Goal: Information Seeking & Learning: Check status

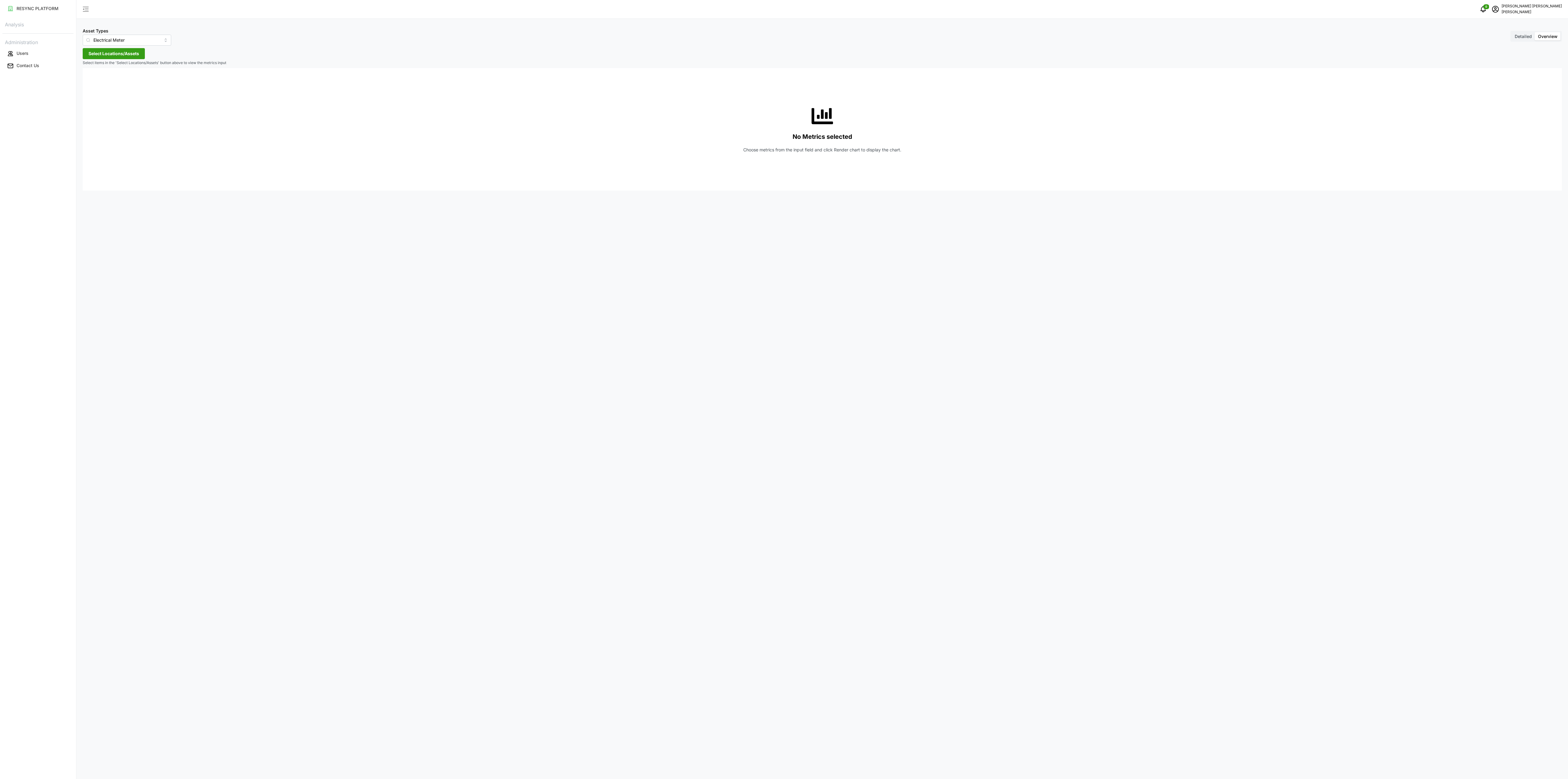
drag, startPoint x: 300, startPoint y: 239, endPoint x: 299, endPoint y: 233, distance: 6.1
click at [299, 239] on div "Asset Types Electrical Meter Detailed Overview Select Locations/Assets Select i…" at bounding box center [822, 389] width 1491 height 779
type input "Electrical Meter"
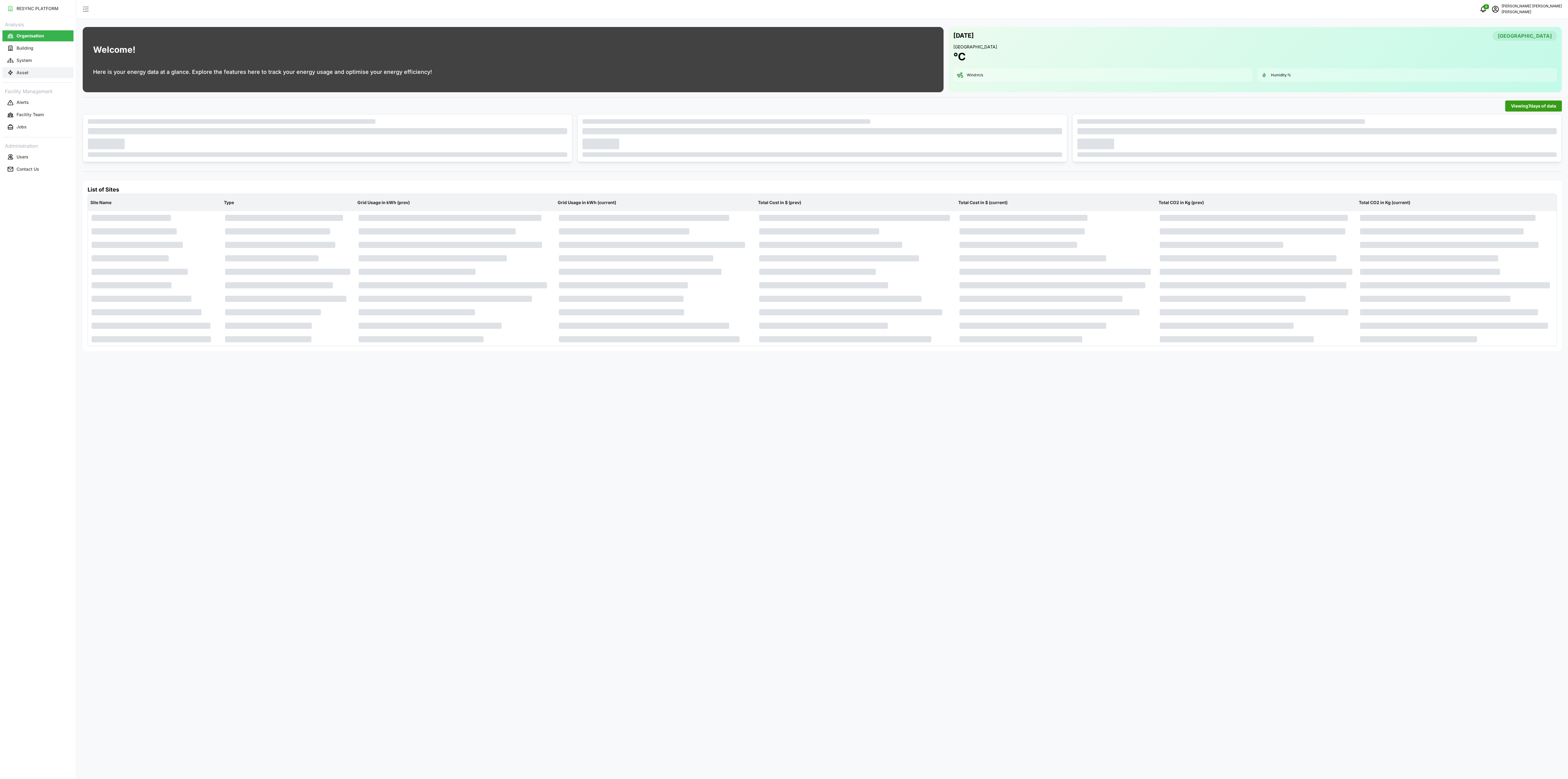
click at [30, 74] on button "Asset" at bounding box center [38, 72] width 71 height 11
click at [30, 73] on button "Asset" at bounding box center [38, 72] width 71 height 11
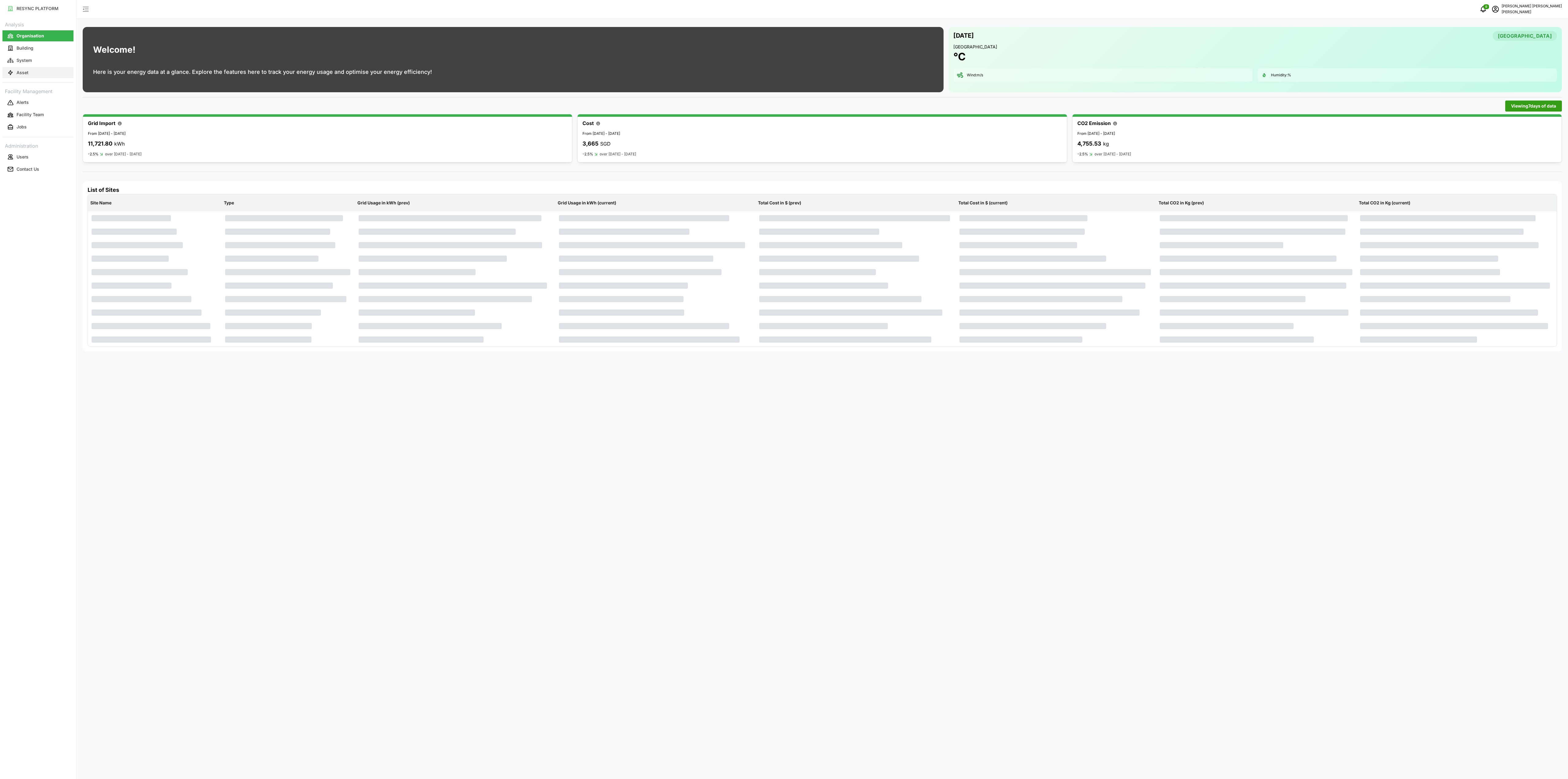
click at [32, 71] on button "Asset" at bounding box center [38, 72] width 71 height 11
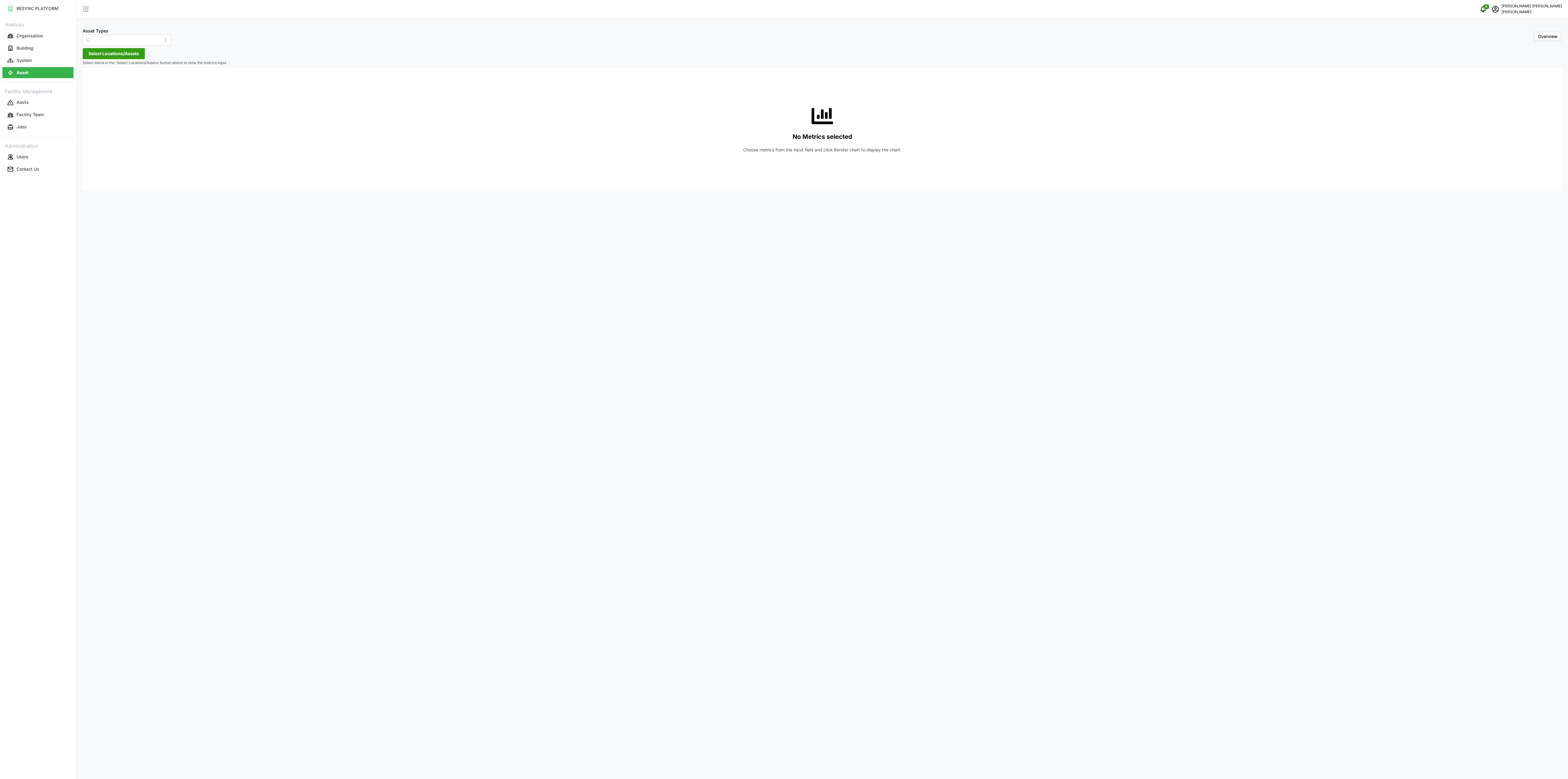
type input "Condensing Unit"
click at [39, 72] on button "Asset" at bounding box center [38, 72] width 71 height 11
click at [160, 35] on input "Condensing Unit" at bounding box center [127, 40] width 88 height 11
click at [128, 77] on div "Electrical Meter" at bounding box center [122, 75] width 77 height 10
click at [132, 54] on span "Select Locations/Assets" at bounding box center [113, 53] width 51 height 10
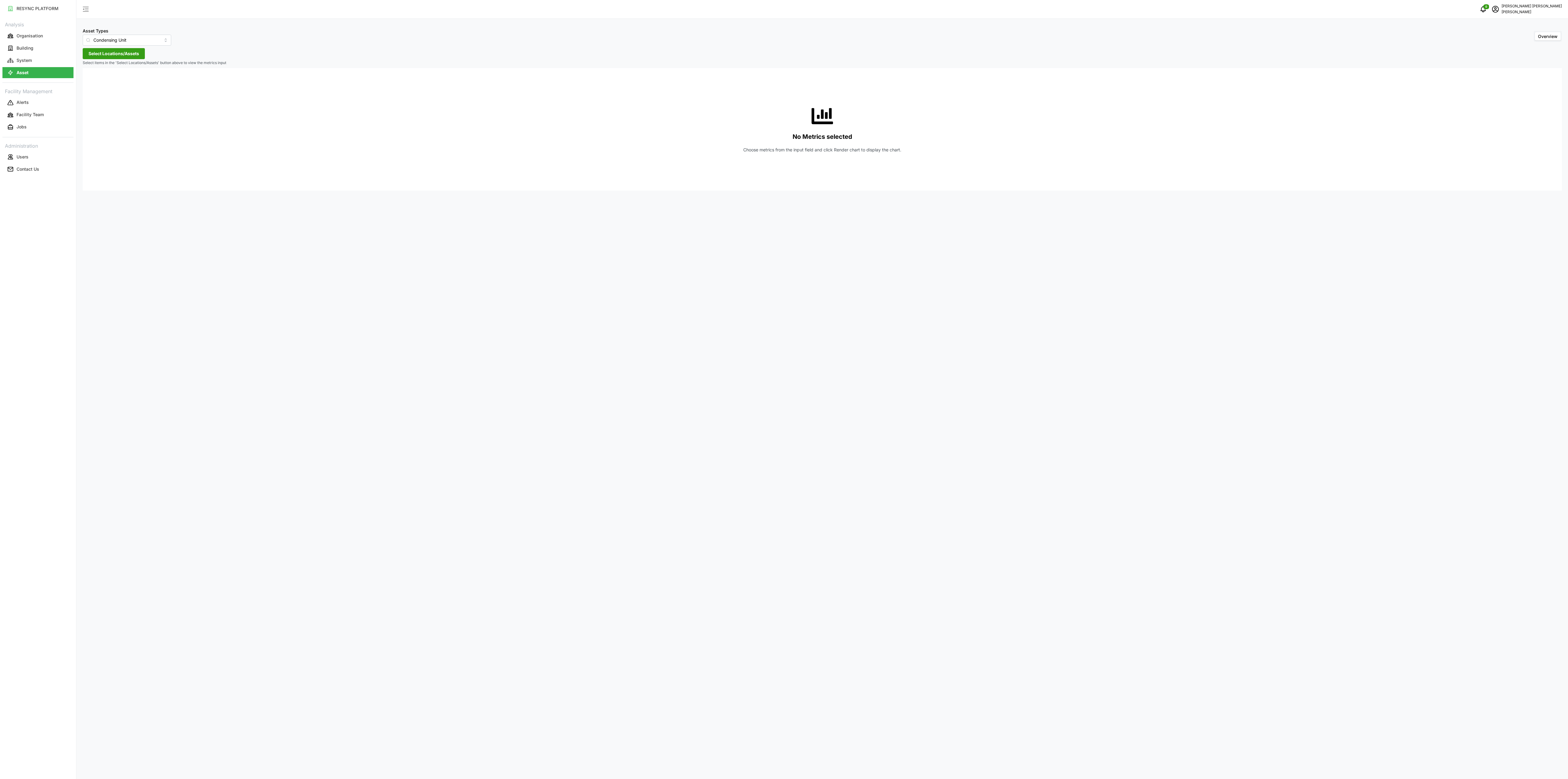
type input "Electrical Meter"
click at [129, 54] on span "Select Locations/Assets" at bounding box center [113, 53] width 51 height 10
click at [131, 54] on span "Select Locations/Assets" at bounding box center [113, 53] width 51 height 10
click at [91, 82] on icon at bounding box center [91, 81] width 5 height 5
click at [97, 97] on icon at bounding box center [96, 99] width 5 height 5
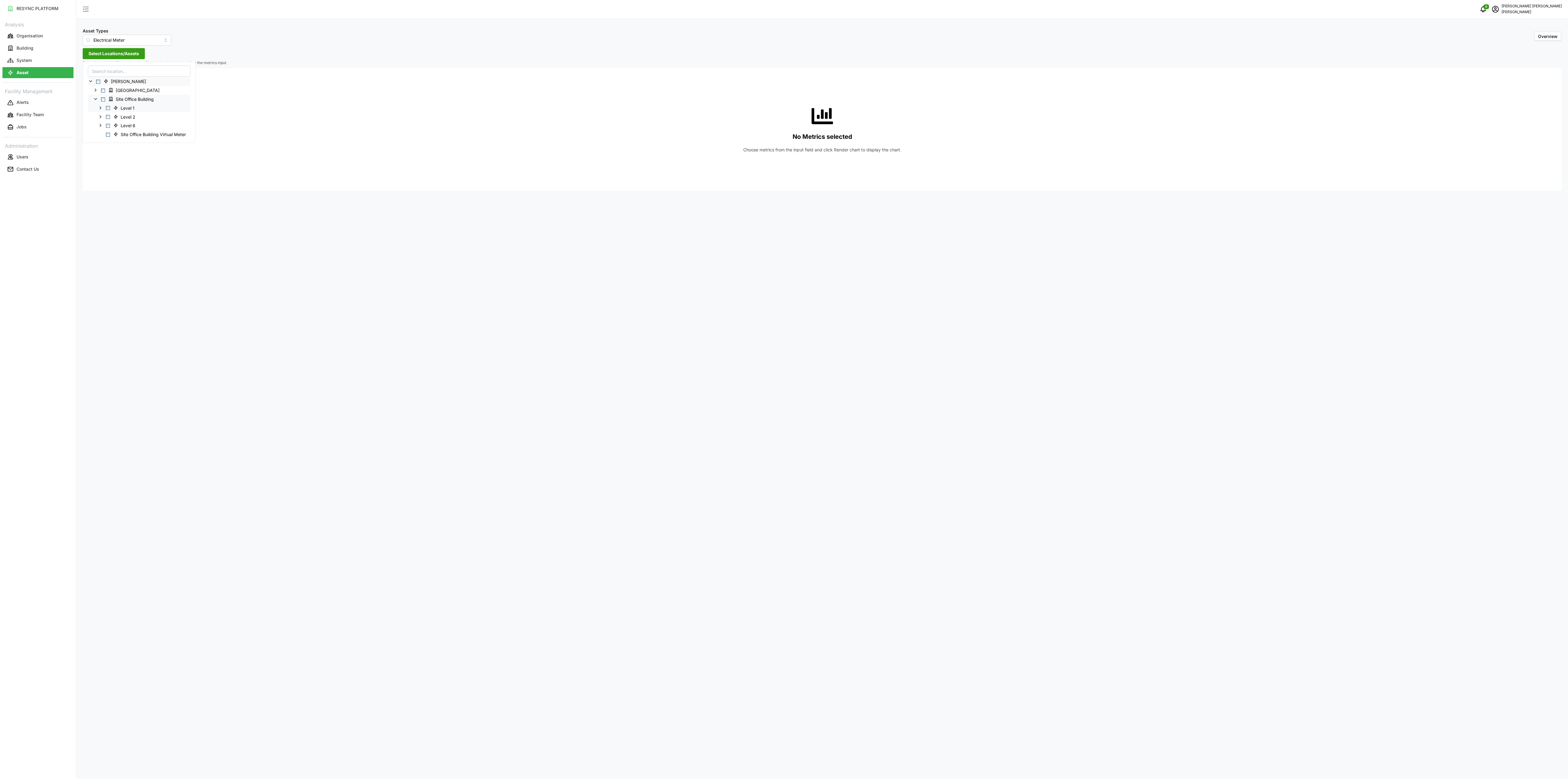
click at [99, 106] on div "Level 1" at bounding box center [139, 108] width 102 height 9
click at [99, 105] on icon at bounding box center [100, 108] width 5 height 5
click at [106, 119] on icon at bounding box center [105, 116] width 5 height 5
click at [111, 143] on polyline at bounding box center [110, 143] width 1 height 2
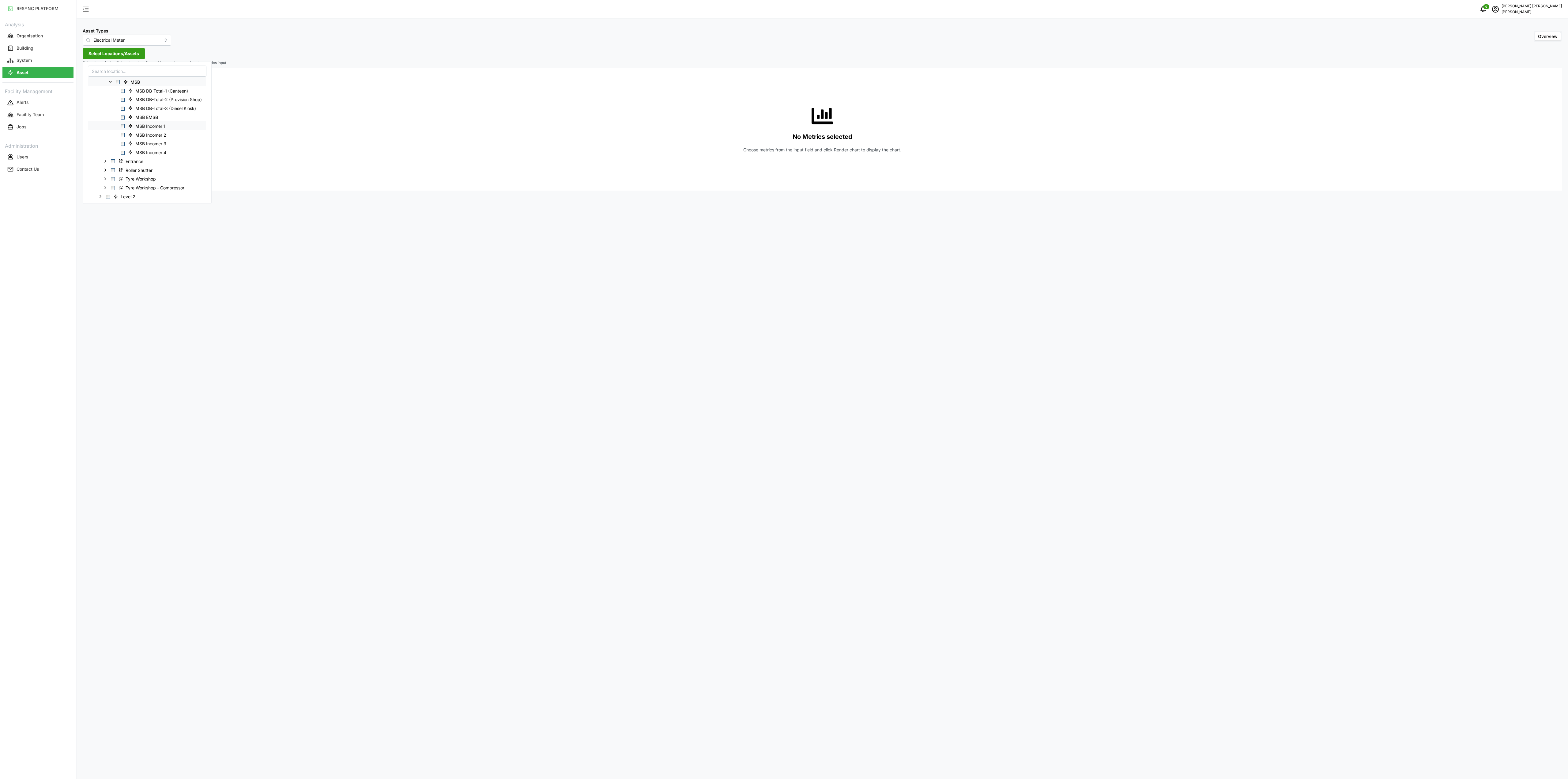
click at [123, 127] on span "Select MSB Incomer 1" at bounding box center [122, 126] width 4 height 4
click at [125, 139] on div "MSB Incomer 3" at bounding box center [147, 143] width 118 height 9
click at [125, 137] on div "MSB Incomer 2" at bounding box center [147, 135] width 118 height 9
click at [124, 136] on span "Select MSB Incomer 2" at bounding box center [122, 135] width 4 height 4
click at [124, 143] on span "Select MSB Incomer 3" at bounding box center [122, 144] width 4 height 4
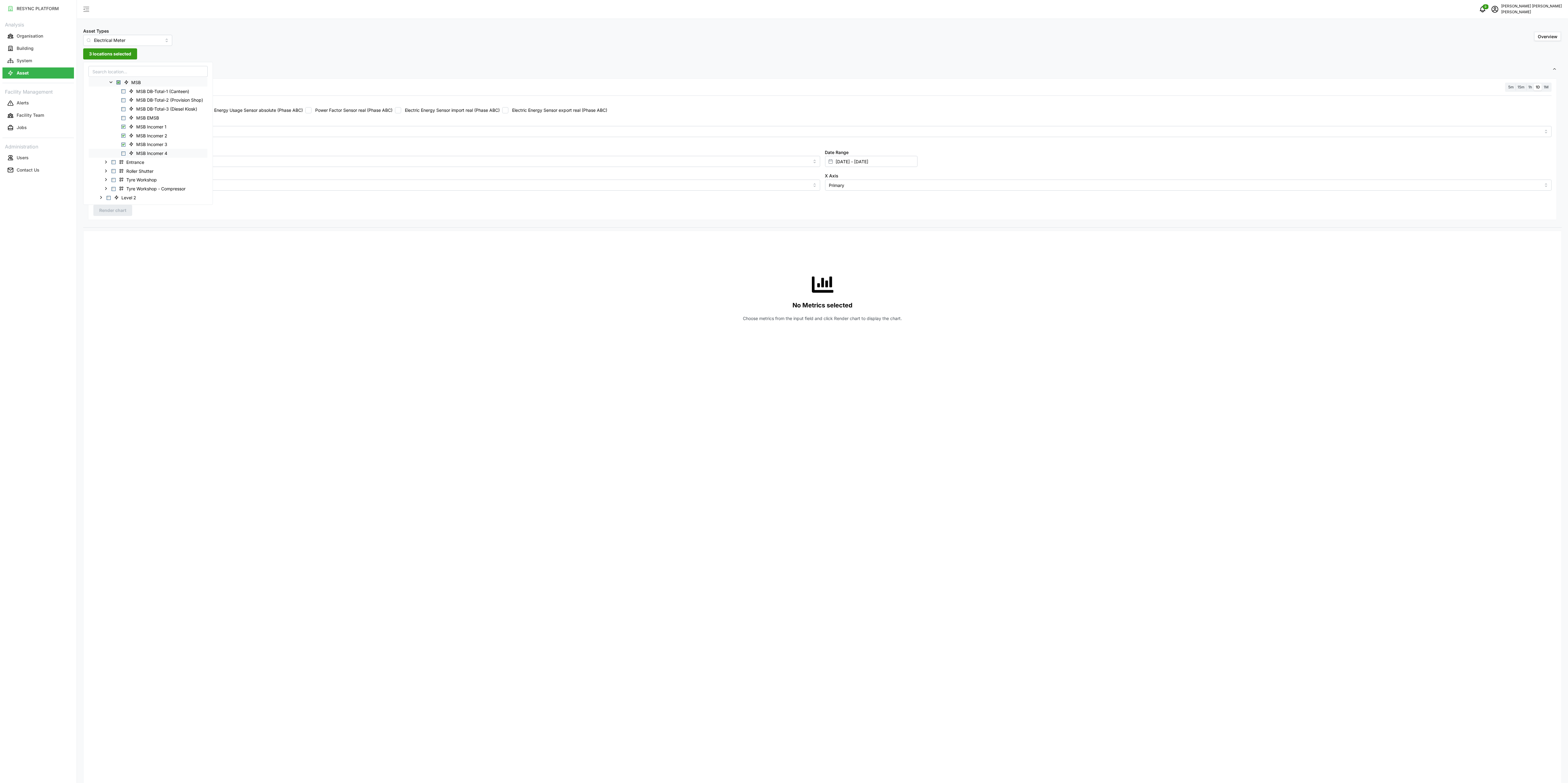
click at [124, 154] on span "Select MSB Incomer 4" at bounding box center [123, 153] width 4 height 4
click at [354, 232] on div "No Metrics selected Choose metrics from the input field and click Render chart …" at bounding box center [823, 658] width 1479 height 855
click at [540, 454] on div "No Metrics selected Choose metrics from the input field and click Render chart …" at bounding box center [822, 658] width 1468 height 845
click at [854, 161] on input "13 Aug 2025 - 13 Aug 2025" at bounding box center [871, 162] width 92 height 11
click at [850, 163] on input "13 Aug 2025 - 13 Aug 2025" at bounding box center [871, 162] width 92 height 11
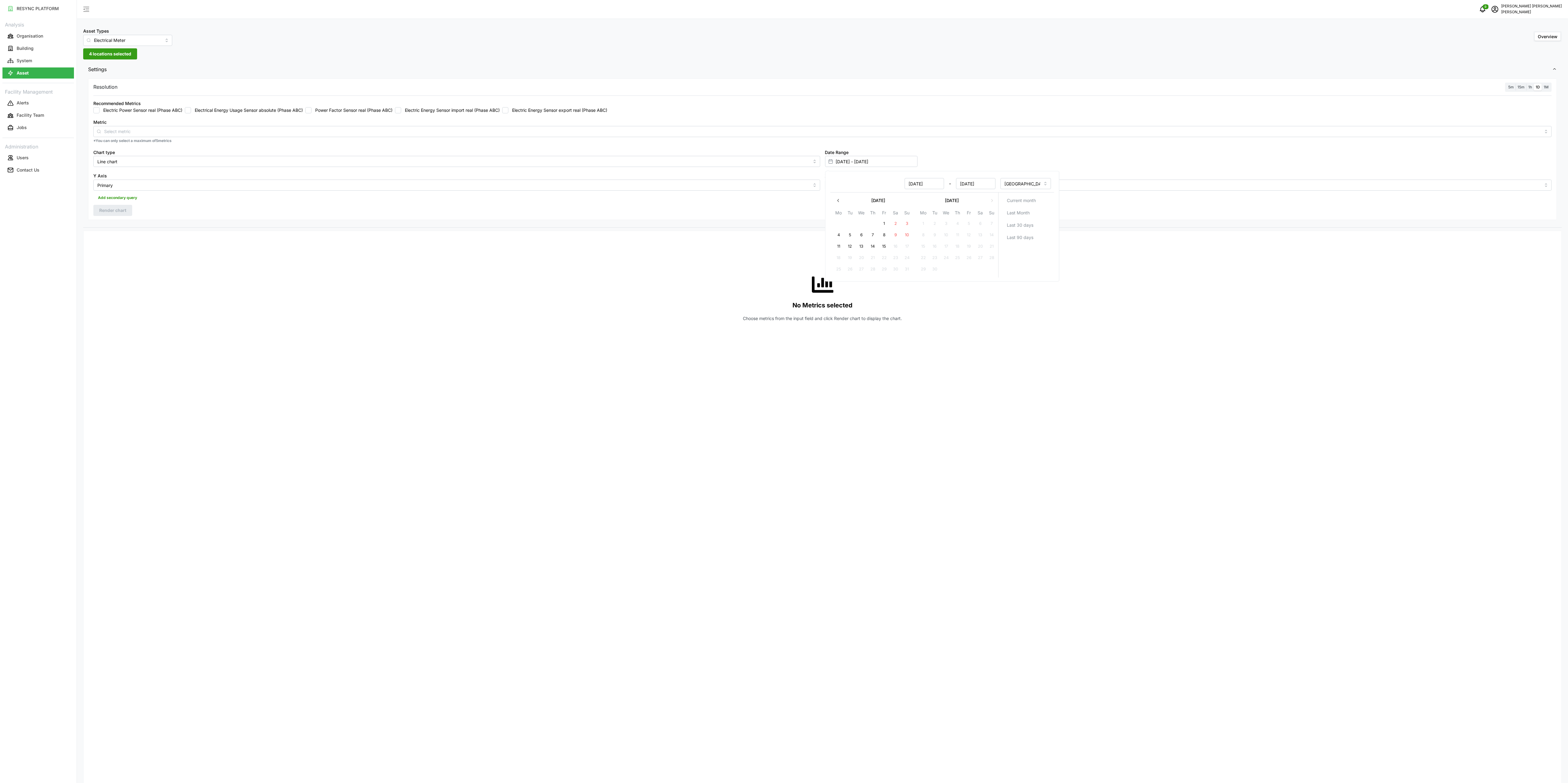
click at [873, 251] on button "14" at bounding box center [873, 246] width 11 height 11
type input "13 Aug 2025 - 14 Aug 2025"
type input "14 Aug 2025"
click at [878, 244] on button "14" at bounding box center [873, 246] width 11 height 11
type input "14 Aug 2025 - 14 Aug 2025"
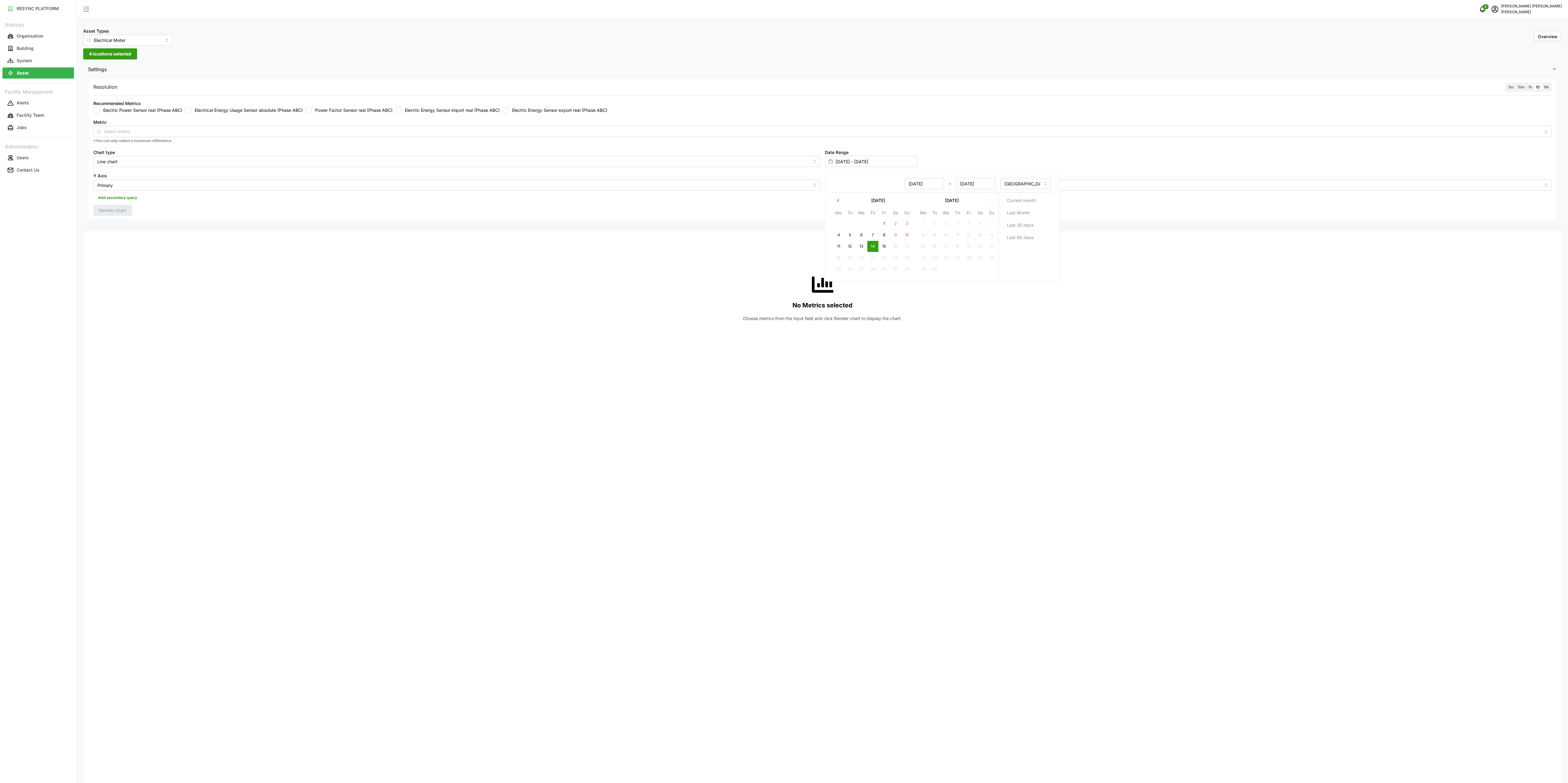
type input "14 Aug 2025"
click at [730, 263] on div "No Metrics selected Choose metrics from the input field and click Render chart …" at bounding box center [822, 297] width 1458 height 123
click at [443, 110] on label "Electric Energy Sensor import real (Phase ABC)" at bounding box center [450, 110] width 99 height 6
click at [401, 110] on input "Electric Energy Sensor import real (Phase ABC)" at bounding box center [398, 110] width 6 height 6
click at [127, 206] on button "Render chart" at bounding box center [112, 211] width 39 height 11
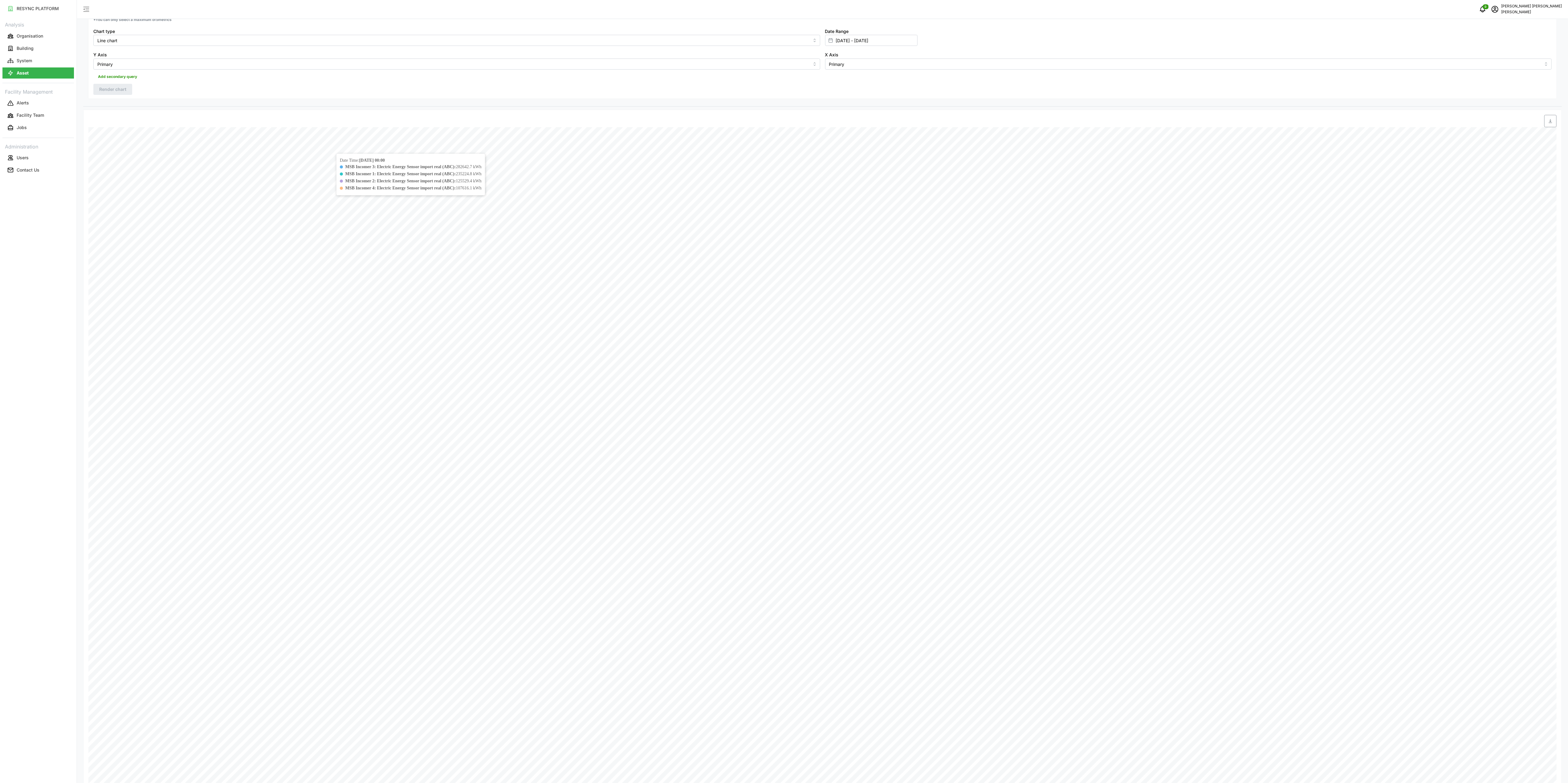
scroll to position [14, 0]
click at [851, 146] on input "14 Aug 2025 - 14 Aug 2025" at bounding box center [871, 148] width 92 height 11
click at [872, 234] on button "14" at bounding box center [873, 233] width 11 height 11
click at [853, 148] on input "14 Aug 2025 - 14 Aug 2025" at bounding box center [871, 148] width 92 height 11
click at [874, 237] on button "14" at bounding box center [873, 233] width 11 height 11
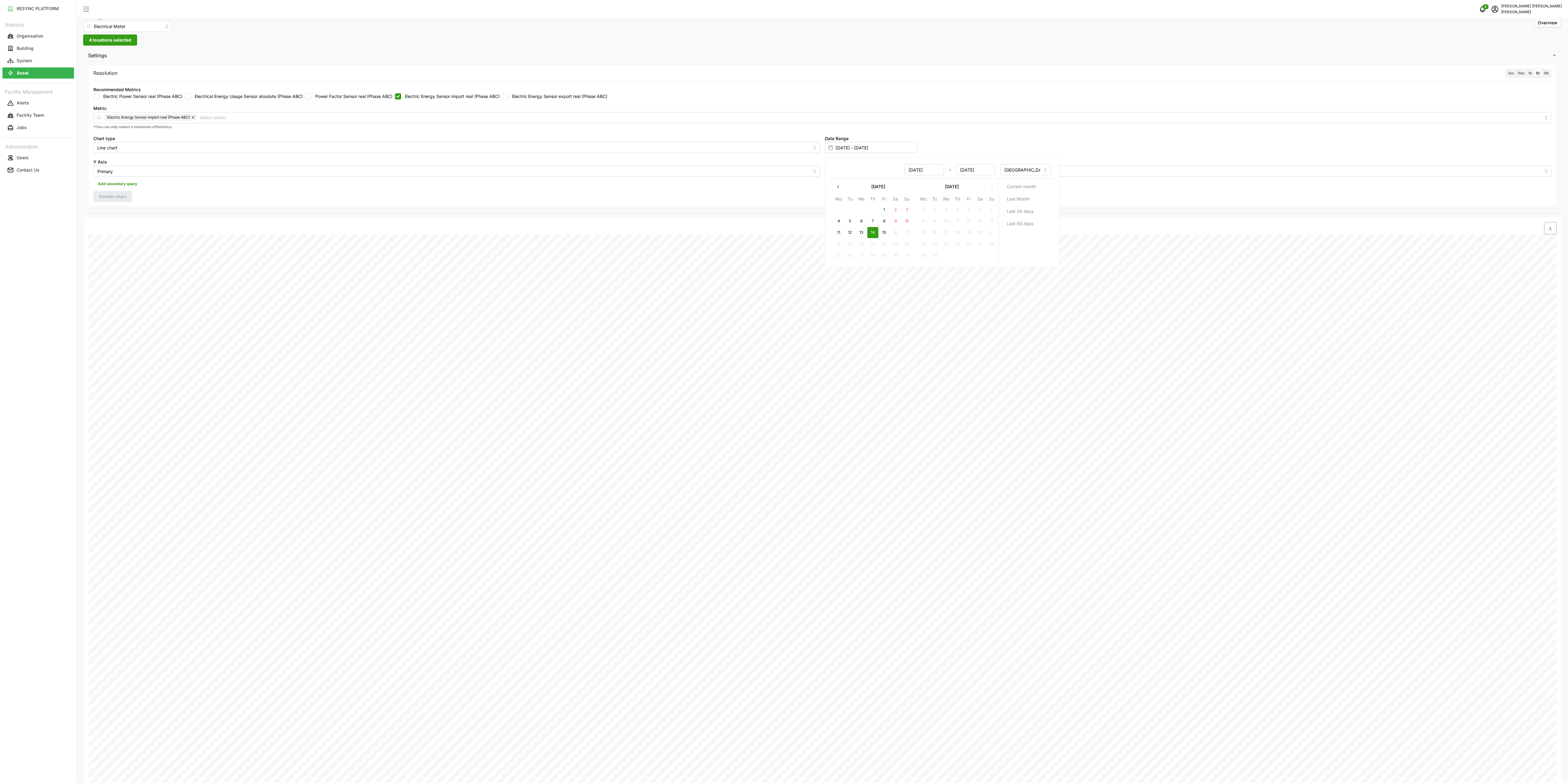
click at [1101, 154] on div "Date Range 14 Aug 2025 - 14 Aug 2025" at bounding box center [1188, 144] width 732 height 24
click at [124, 201] on span "Render chart" at bounding box center [113, 196] width 27 height 10
click at [1552, 43] on icon "button" at bounding box center [1551, 44] width 5 height 5
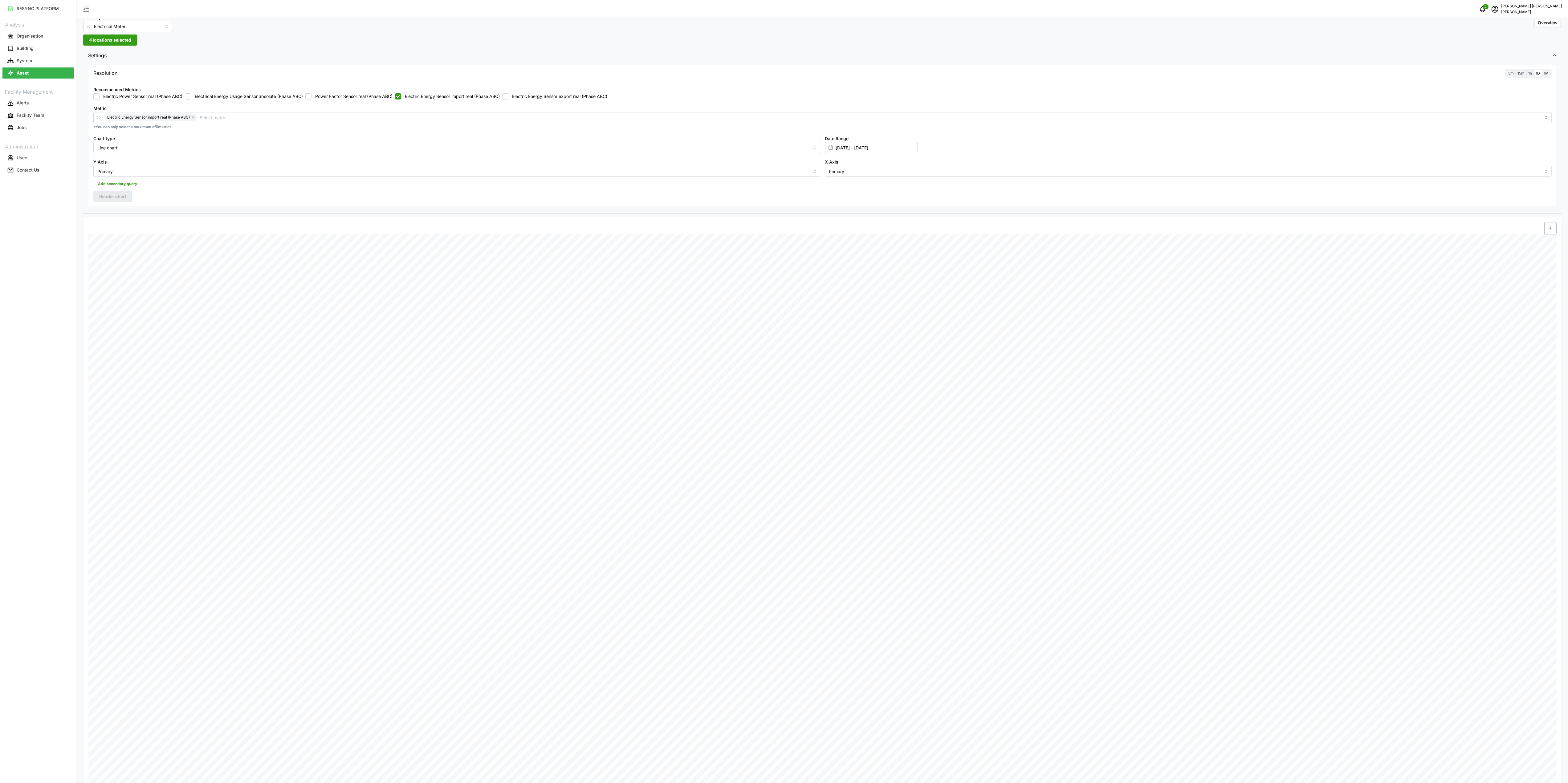
click at [1531, 74] on span "1h" at bounding box center [1531, 73] width 4 height 5
click at [1526, 70] on input "1h" at bounding box center [1526, 70] width 0 height 0
click at [125, 197] on span "Render chart" at bounding box center [113, 196] width 27 height 10
click at [1552, 234] on span "button" at bounding box center [1550, 228] width 12 height 12
click at [458, 98] on label "Electric Energy Sensor import real (Phase ABC)" at bounding box center [450, 96] width 99 height 6
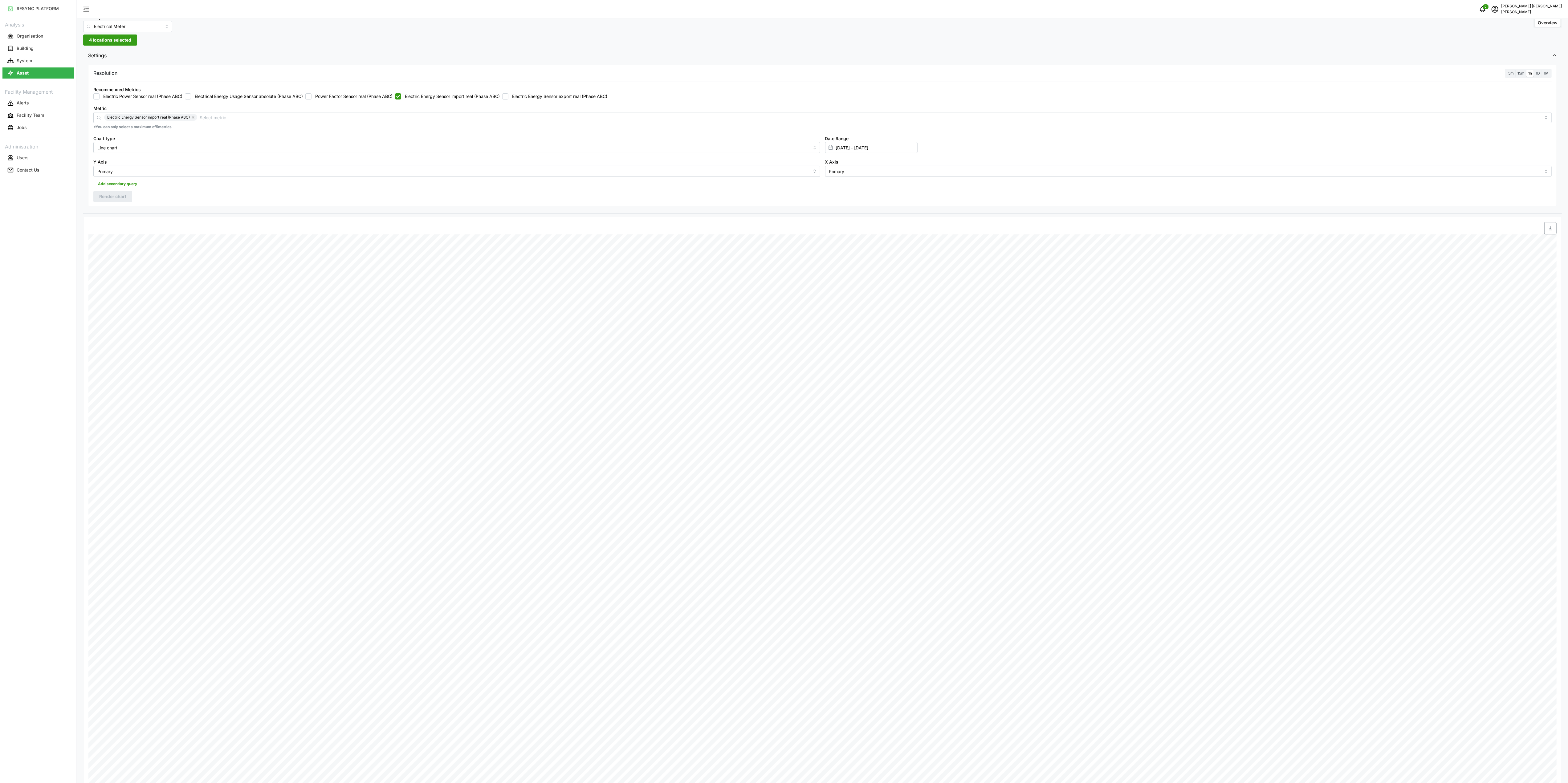
click at [401, 98] on input "Electric Energy Sensor import real (Phase ABC)" at bounding box center [398, 96] width 6 height 6
checkbox input "false"
click at [526, 97] on label "Electric Energy Sensor export real (Phase ABC)" at bounding box center [558, 96] width 99 height 6
click at [508, 97] on input "Electric Energy Sensor export real (Phase ABC)" at bounding box center [505, 96] width 6 height 6
checkbox input "true"
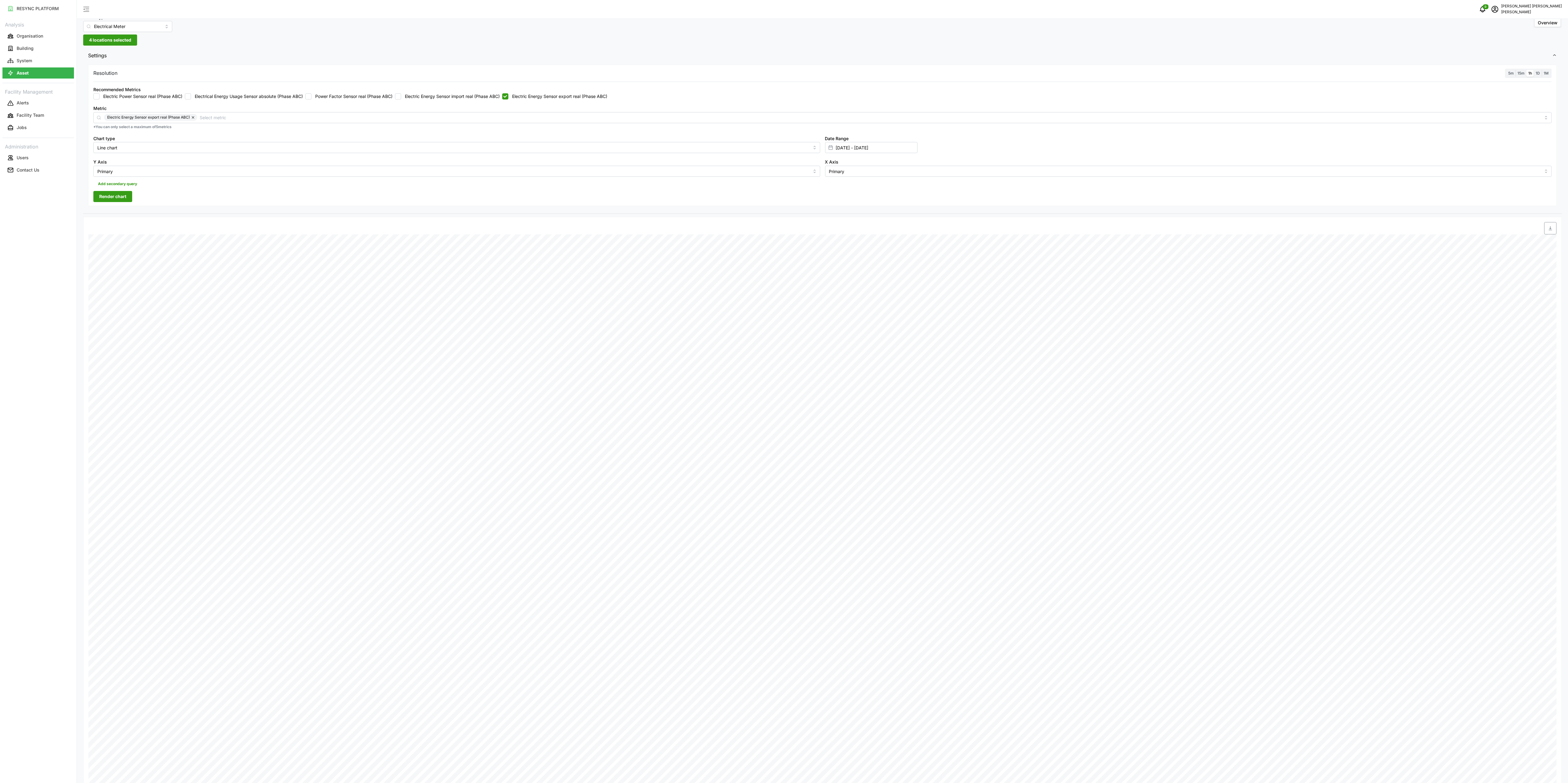
click at [108, 200] on span "Render chart" at bounding box center [113, 196] width 27 height 10
click at [1550, 233] on span "button" at bounding box center [1550, 228] width 12 height 12
